Goal: Register for event/course

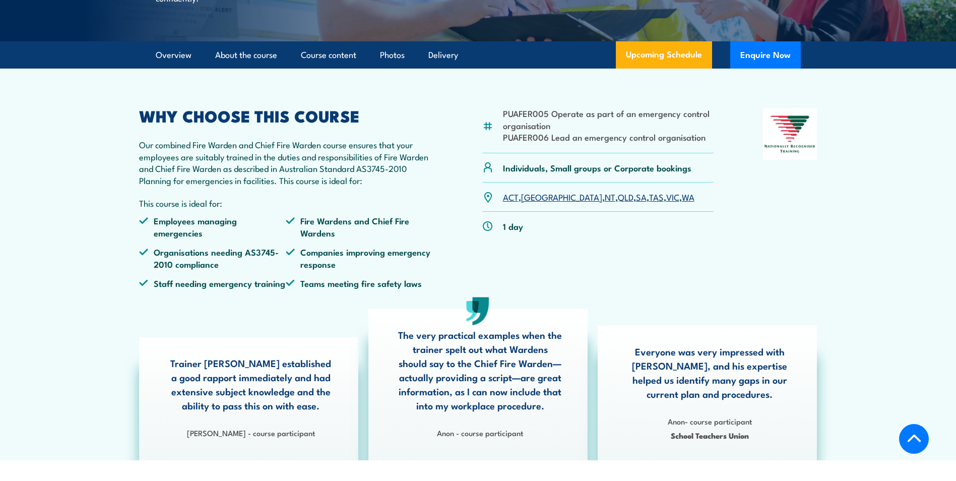
scroll to position [302, 0]
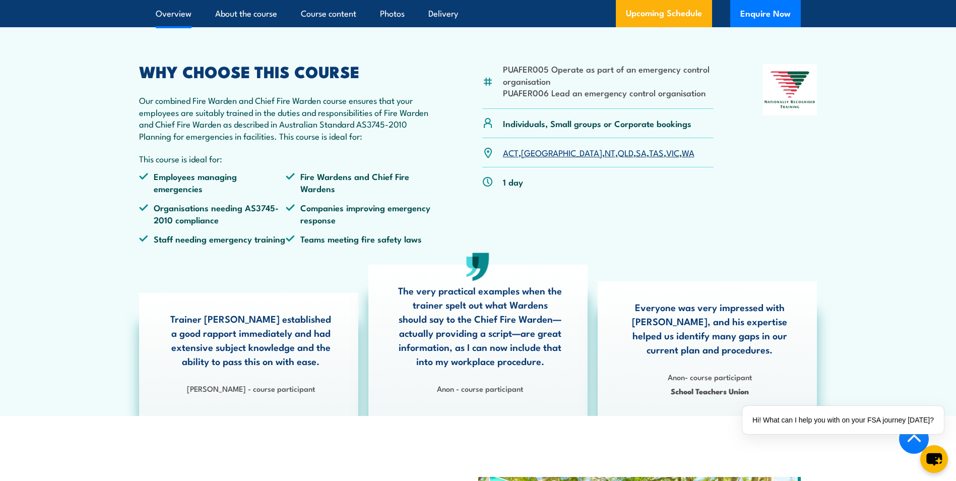
click at [666, 158] on link "VIC" at bounding box center [672, 152] width 13 height 12
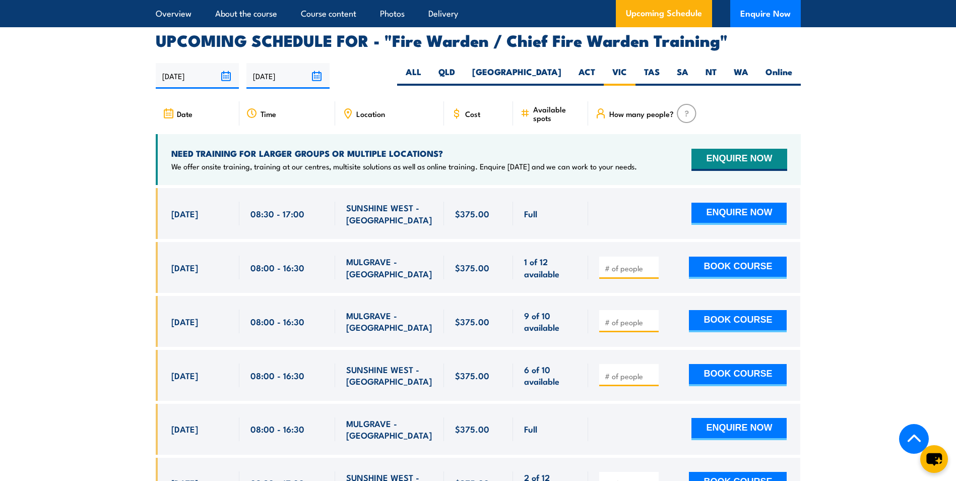
scroll to position [1735, 0]
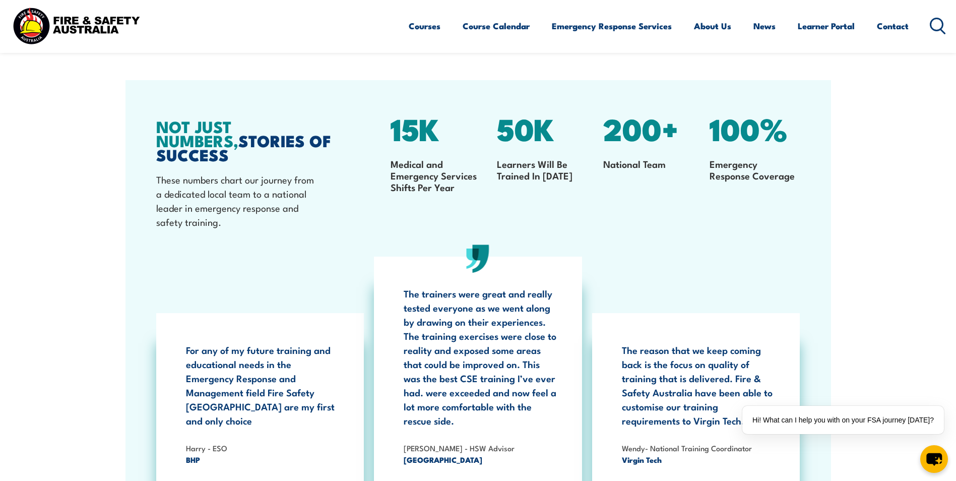
scroll to position [1965, 0]
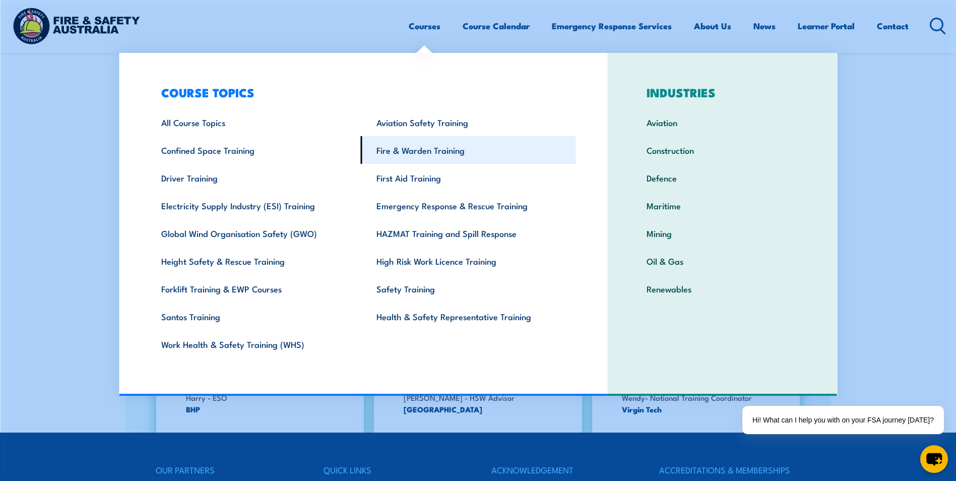
click at [396, 150] on link "Fire & Warden Training" at bounding box center [468, 150] width 215 height 28
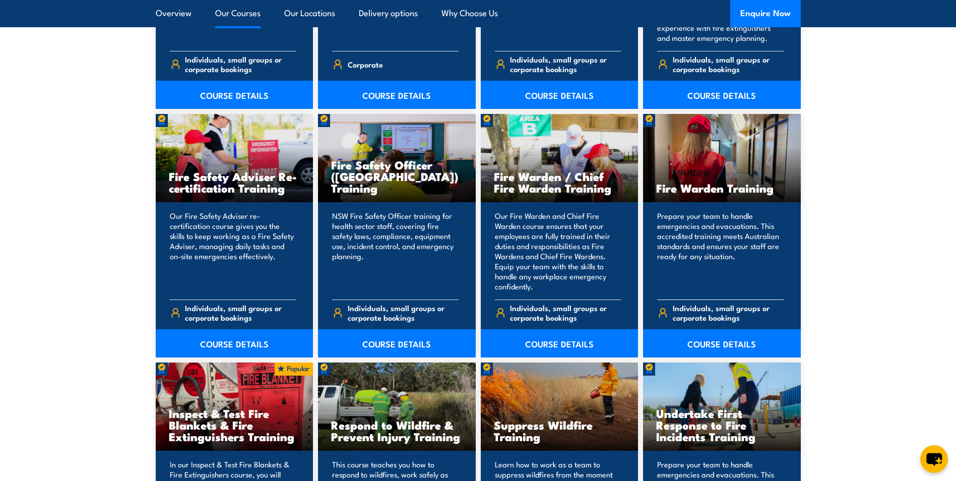
scroll to position [1310, 0]
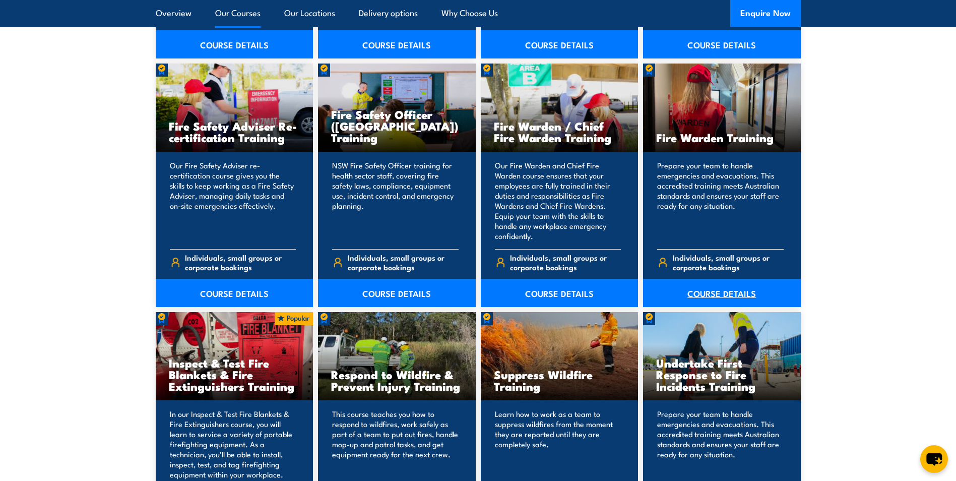
click at [694, 294] on link "COURSE DETAILS" at bounding box center [722, 293] width 158 height 28
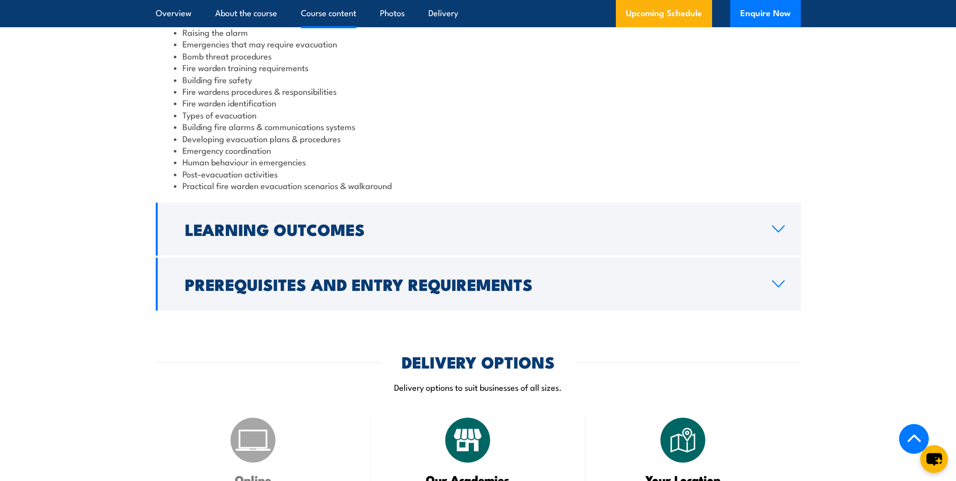
scroll to position [1159, 0]
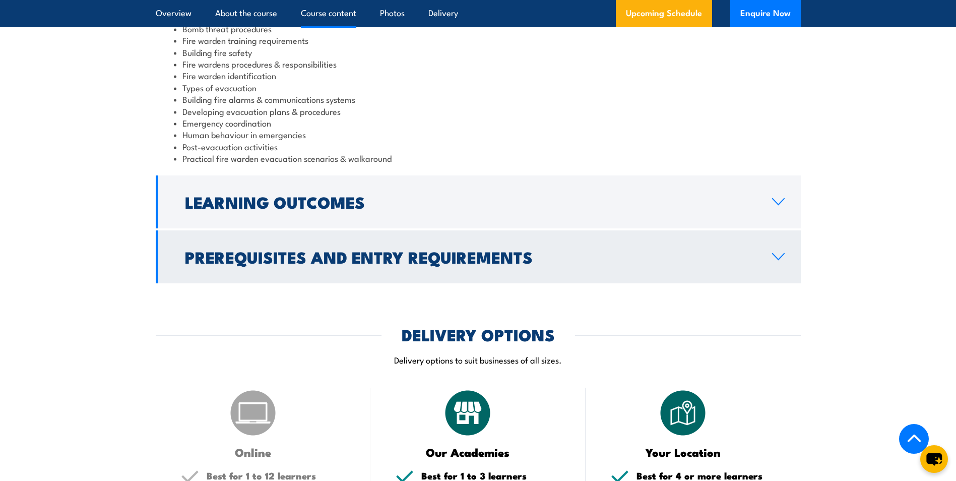
click at [243, 249] on h2 "Prerequisites and Entry Requirements" at bounding box center [470, 256] width 571 height 14
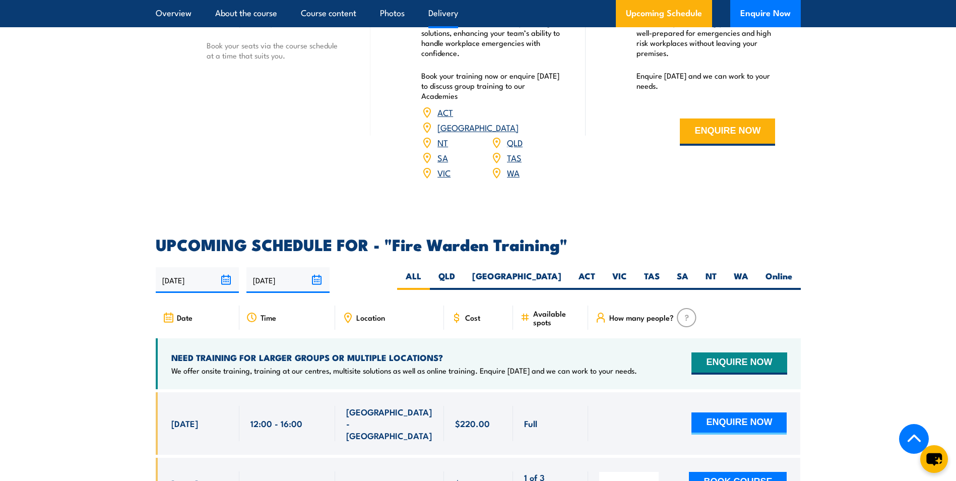
scroll to position [1522, 0]
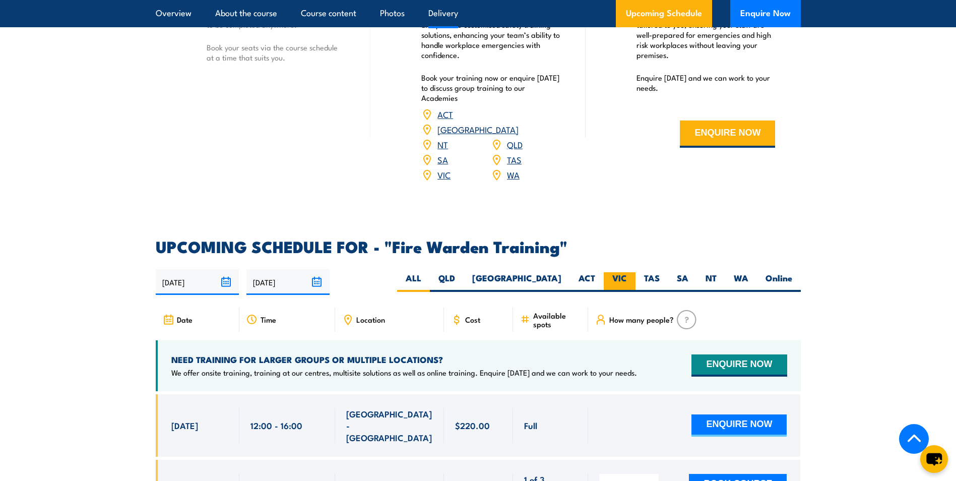
click at [621, 272] on label "VIC" at bounding box center [620, 282] width 32 height 20
click at [627, 272] on input "VIC" at bounding box center [630, 275] width 7 height 7
radio input "true"
